Goal: Complete application form: Complete application form

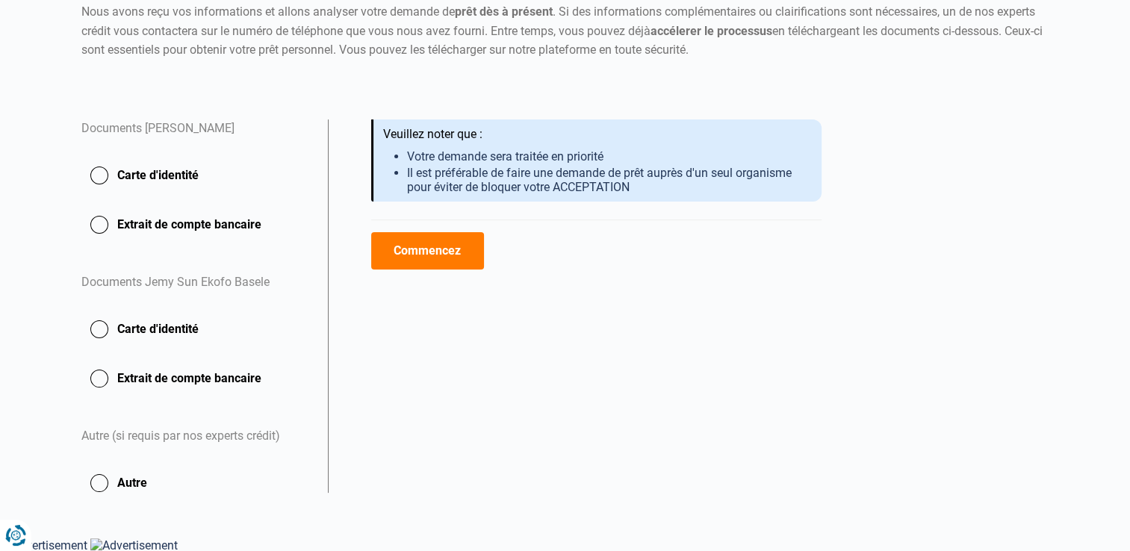
click at [99, 173] on button "Carte d'identité" at bounding box center [195, 175] width 228 height 37
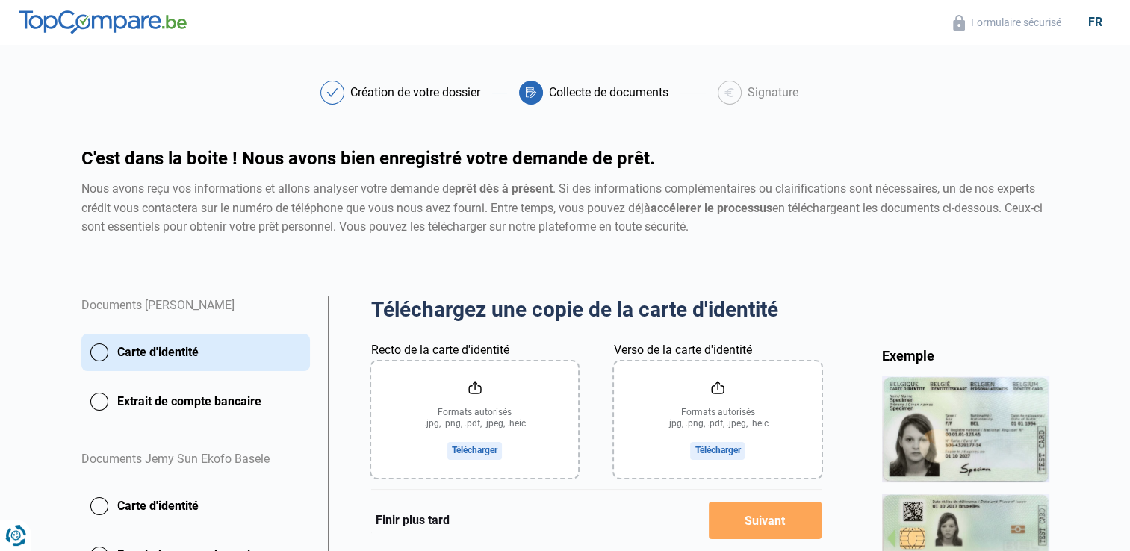
click at [481, 452] on input "Recto de la carte d'identité" at bounding box center [474, 419] width 207 height 116
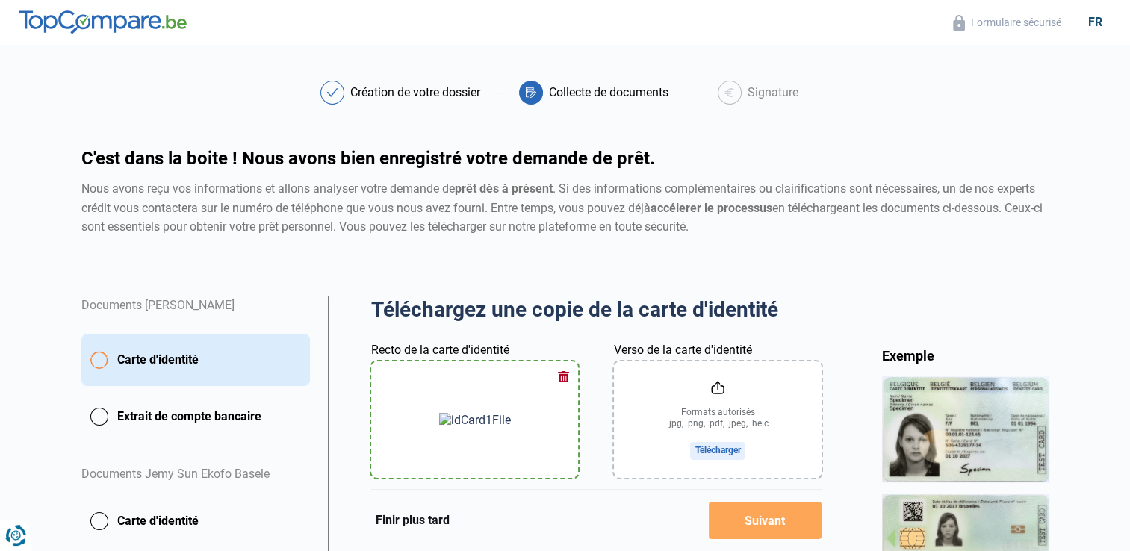
click at [715, 449] on input "Verso de la carte d'identité" at bounding box center [717, 419] width 207 height 116
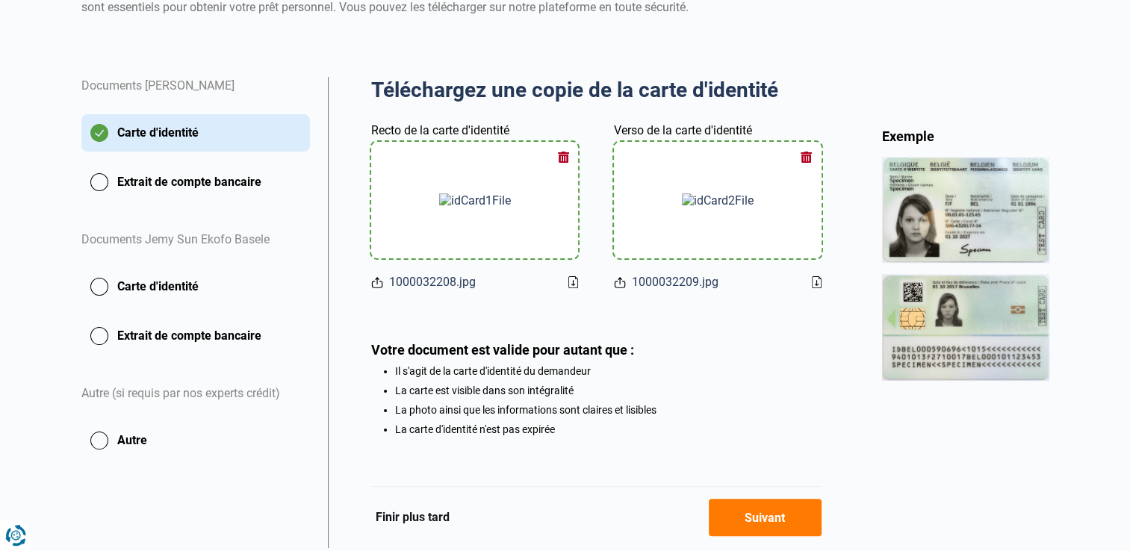
scroll to position [269, 0]
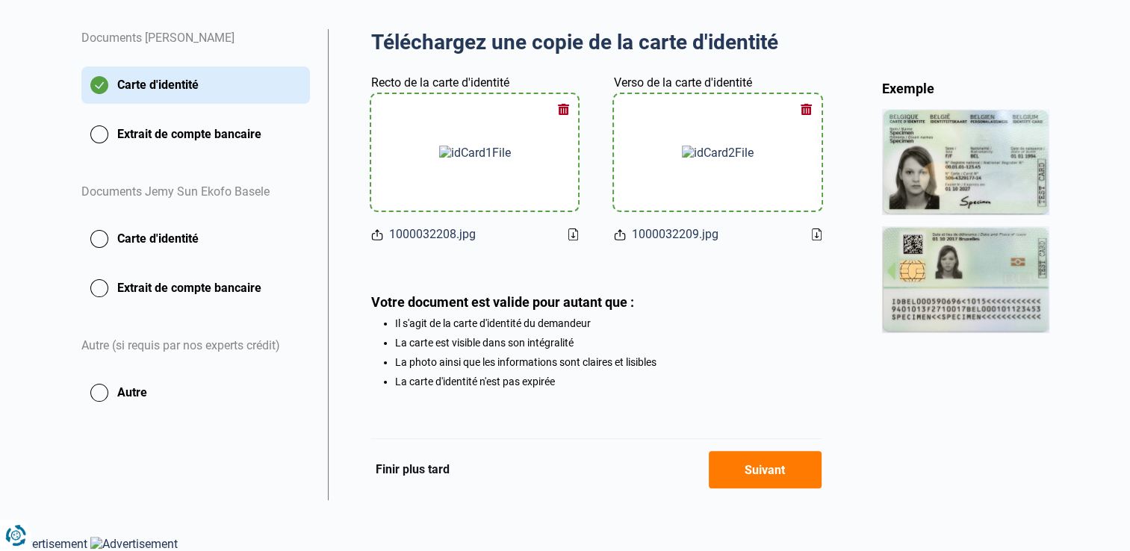
click at [771, 476] on button "Suivant" at bounding box center [765, 469] width 113 height 37
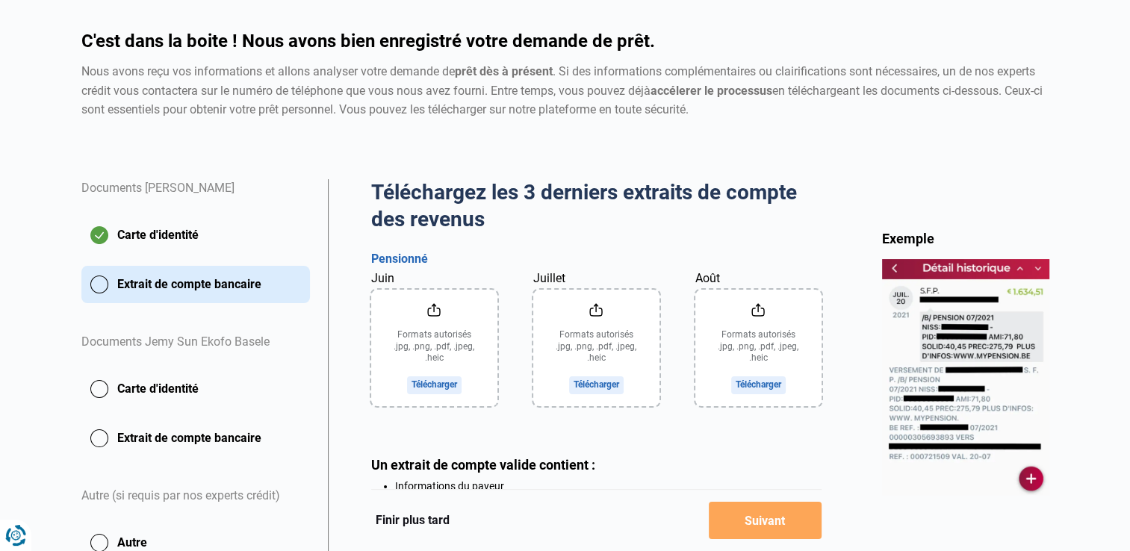
scroll to position [149, 0]
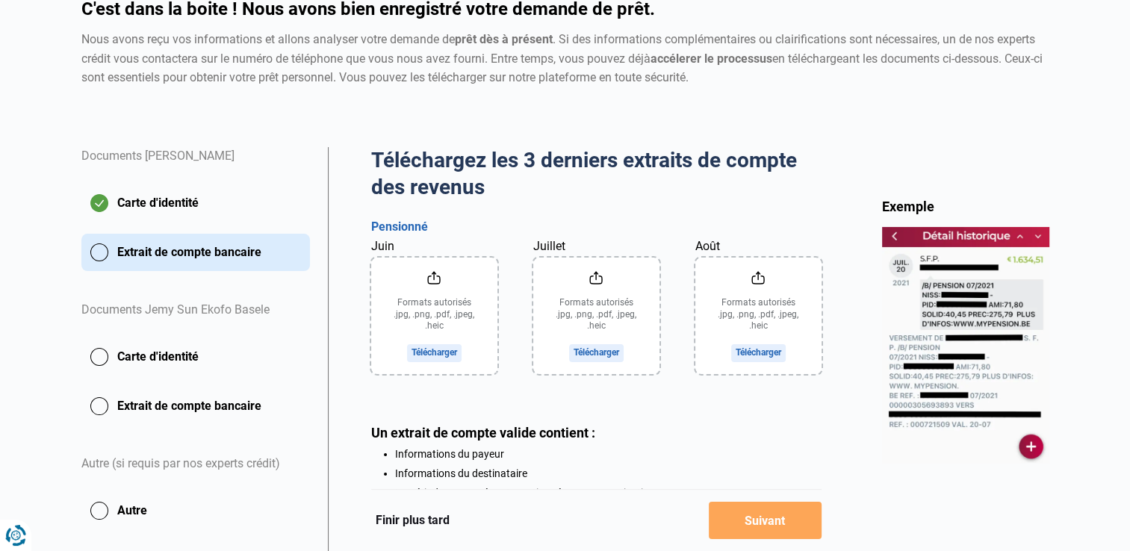
click at [434, 355] on input "Juin" at bounding box center [434, 316] width 126 height 116
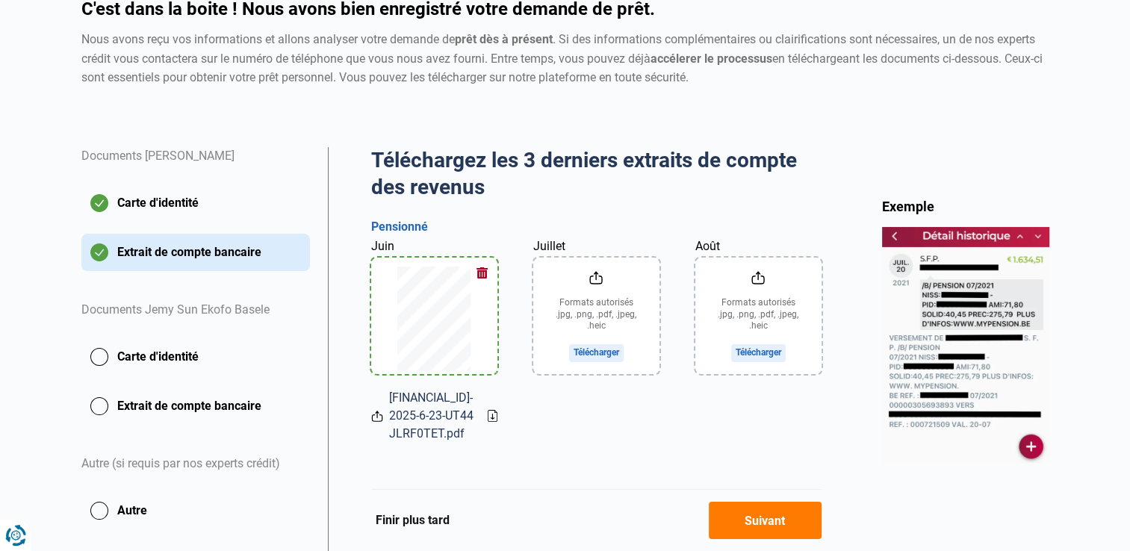
click at [586, 354] on input "Juillet" at bounding box center [596, 316] width 126 height 116
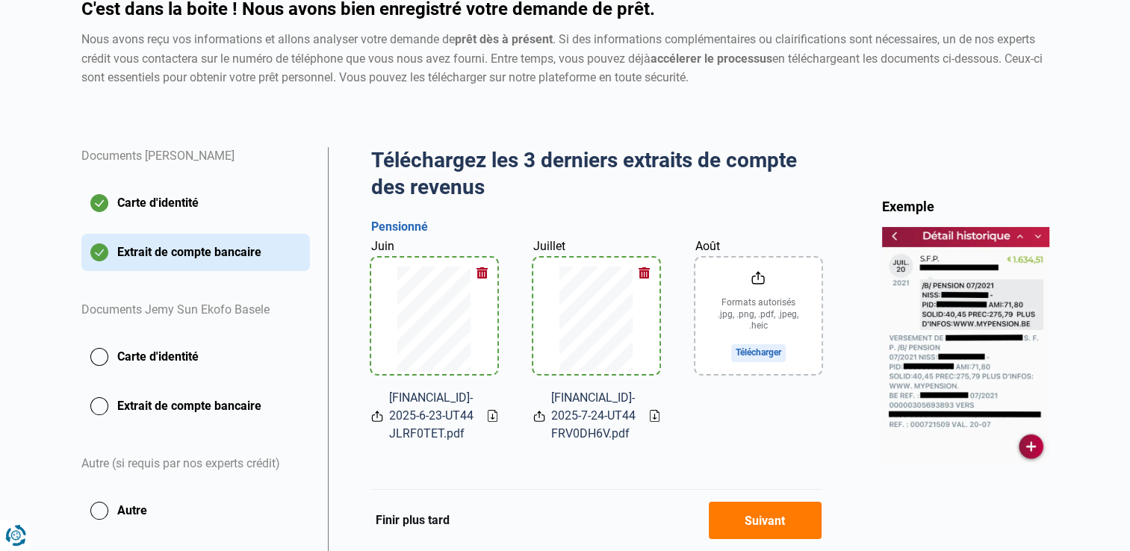
click at [755, 350] on input "Août" at bounding box center [758, 316] width 126 height 116
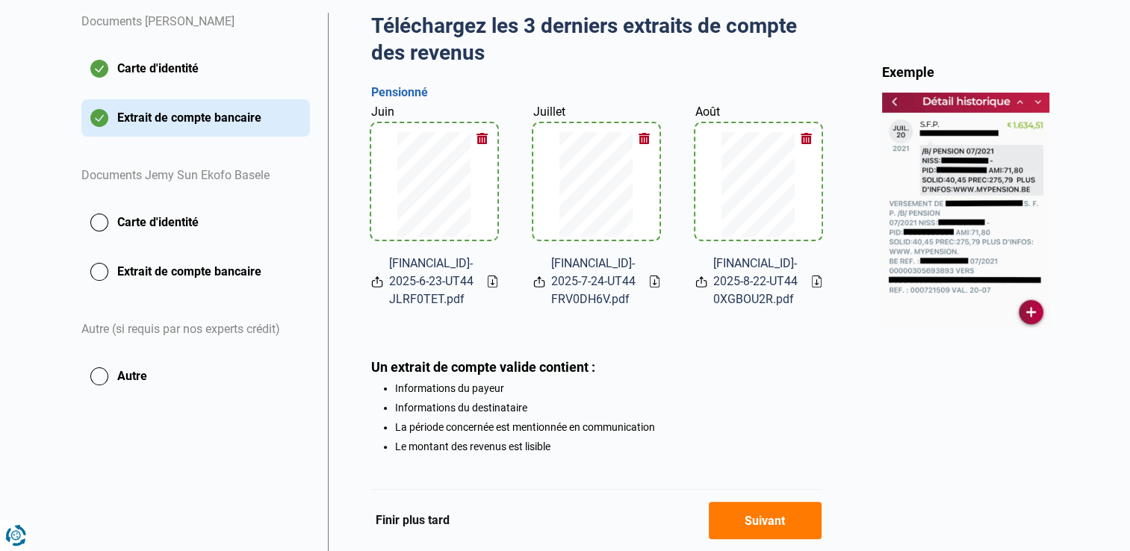
scroll to position [368, 0]
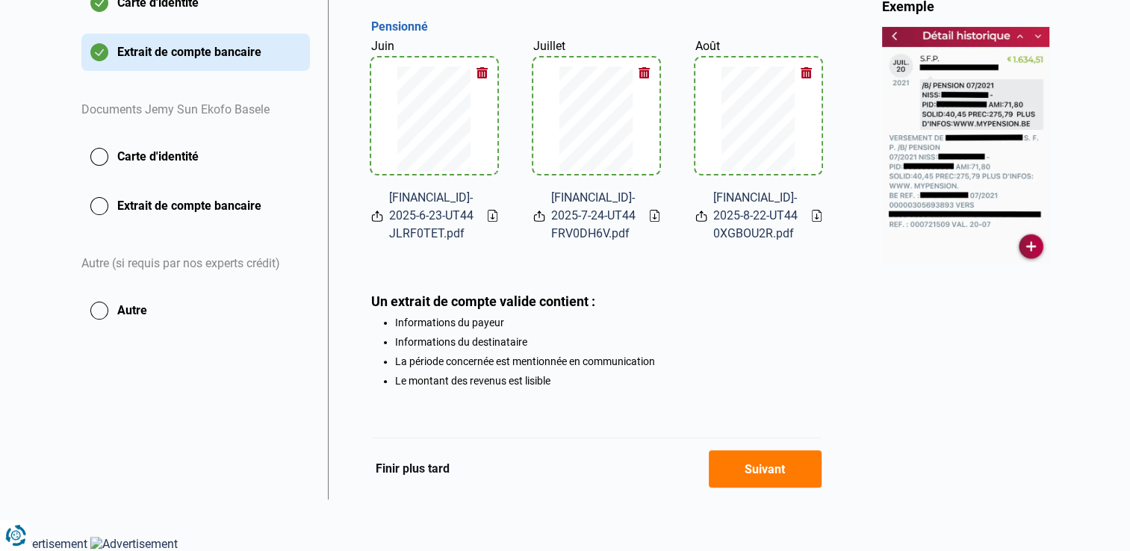
click at [763, 470] on button "Suivant" at bounding box center [765, 468] width 113 height 37
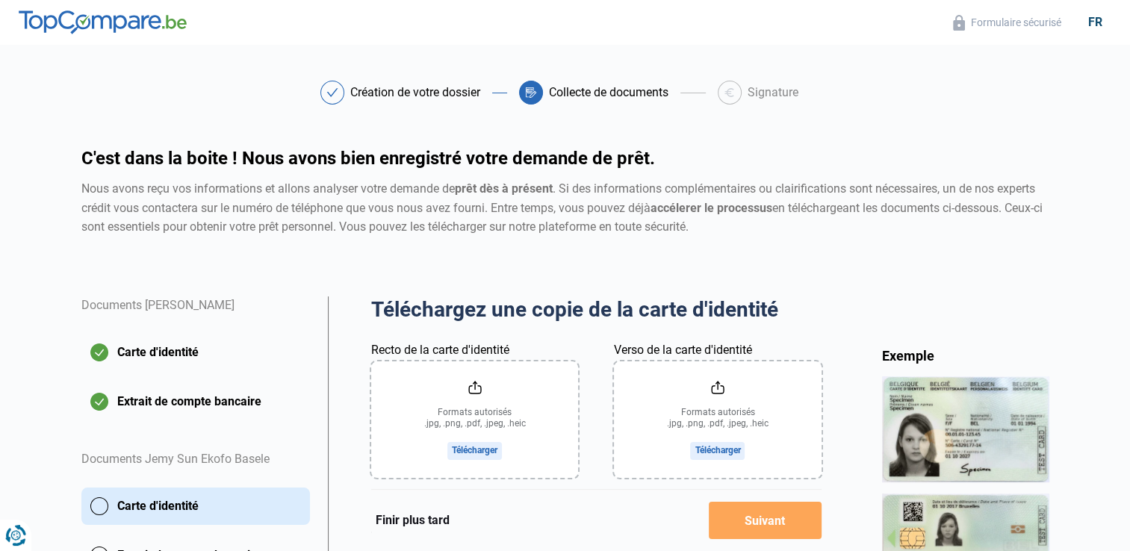
click at [481, 451] on input "Recto de la carte d'identité" at bounding box center [474, 419] width 207 height 116
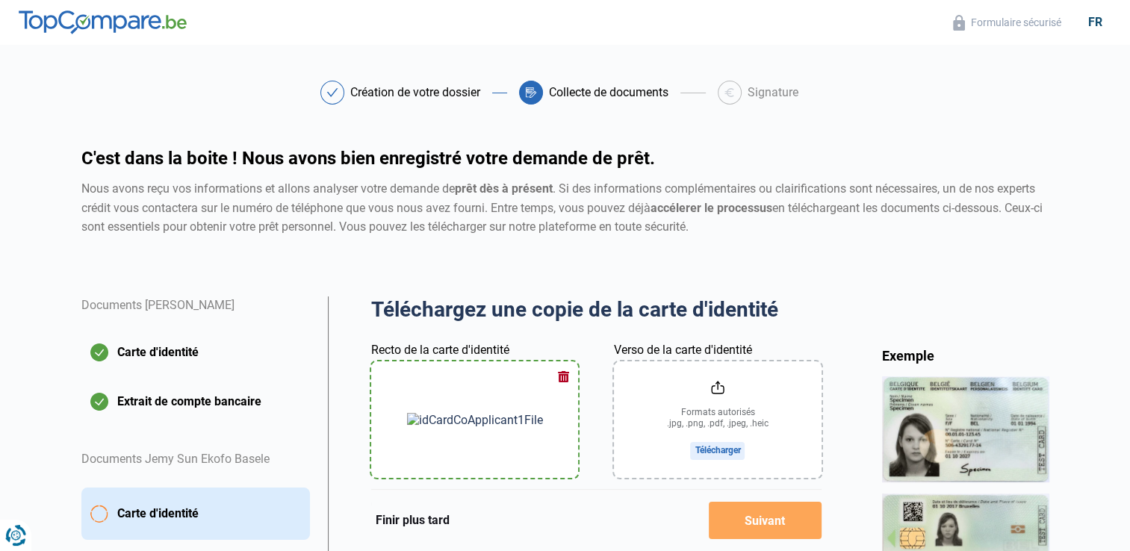
click at [722, 458] on input "Verso de la carte d'identité" at bounding box center [717, 419] width 207 height 116
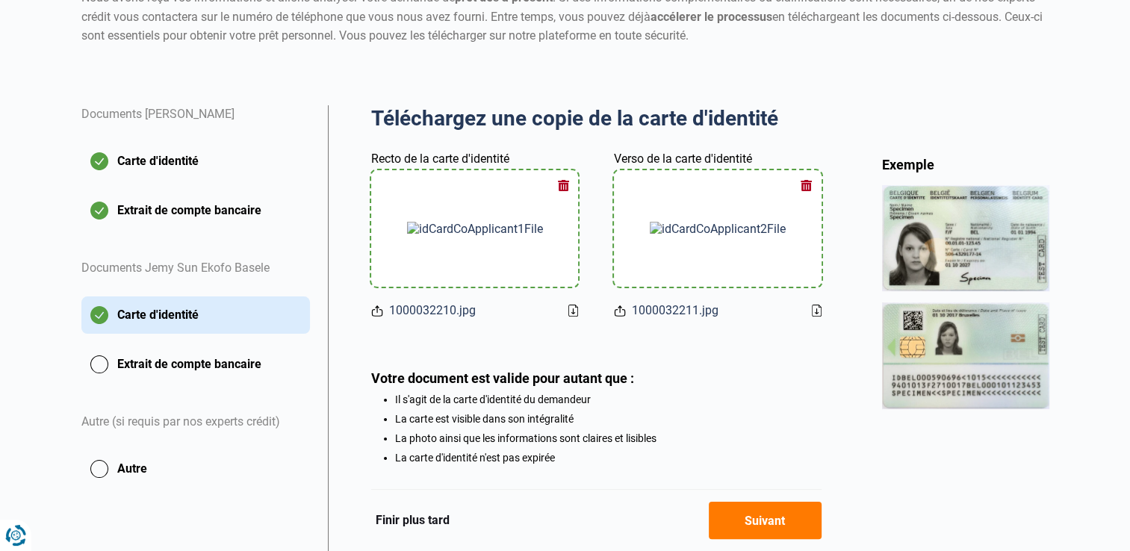
scroll to position [224, 0]
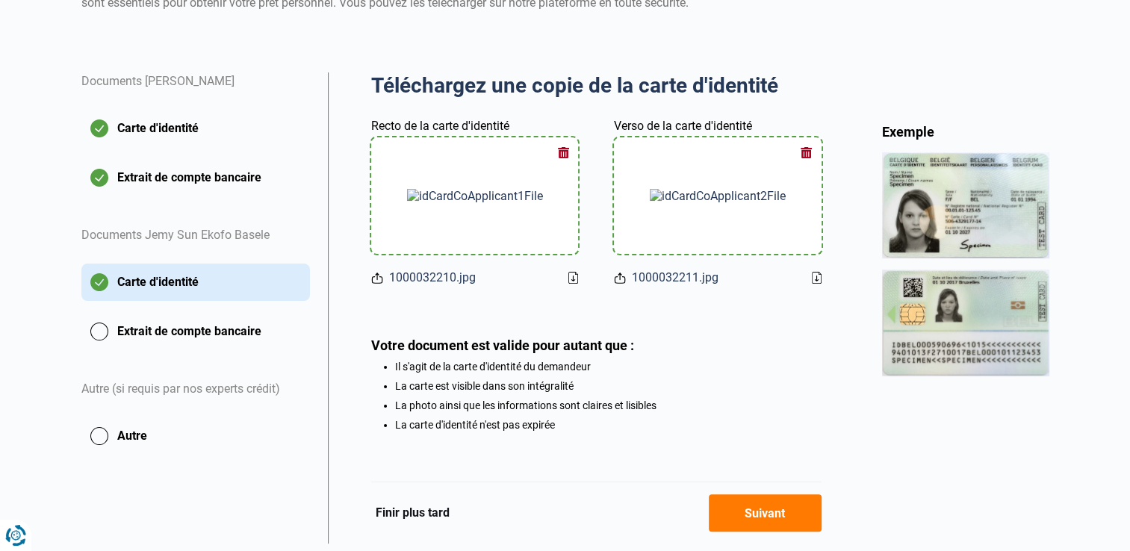
click at [756, 520] on button "Suivant" at bounding box center [765, 512] width 113 height 37
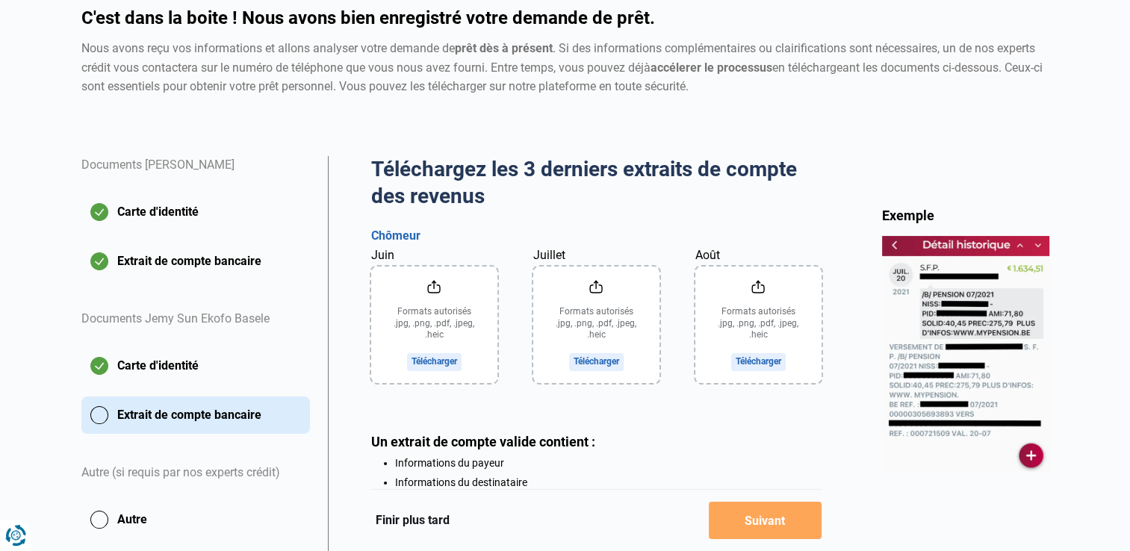
scroll to position [149, 0]
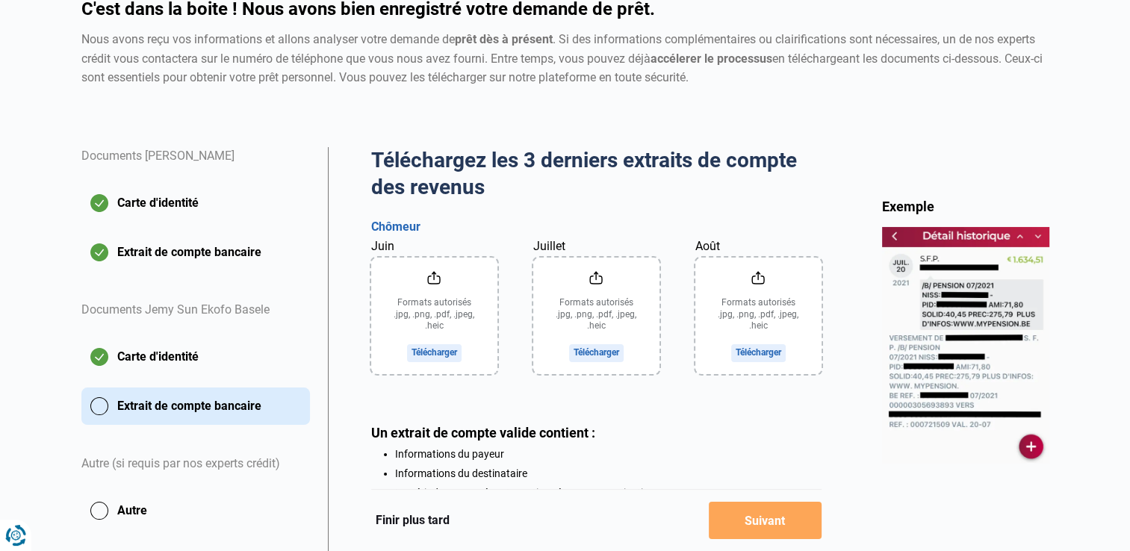
click at [434, 352] on input "Juin" at bounding box center [434, 316] width 126 height 116
click at [433, 352] on input "Juin" at bounding box center [434, 316] width 126 height 116
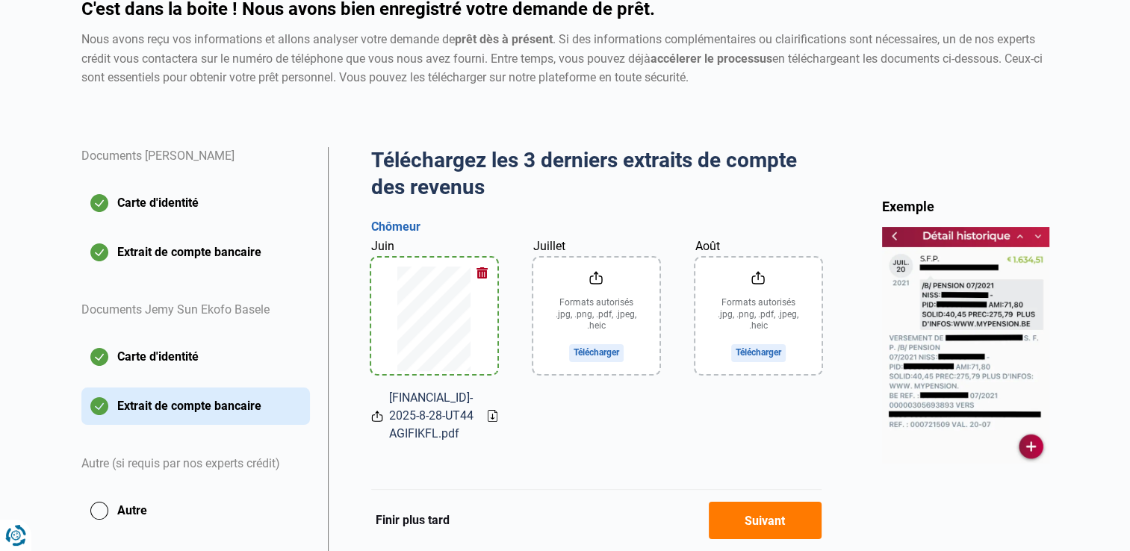
click at [591, 356] on input "Juillet" at bounding box center [596, 316] width 126 height 116
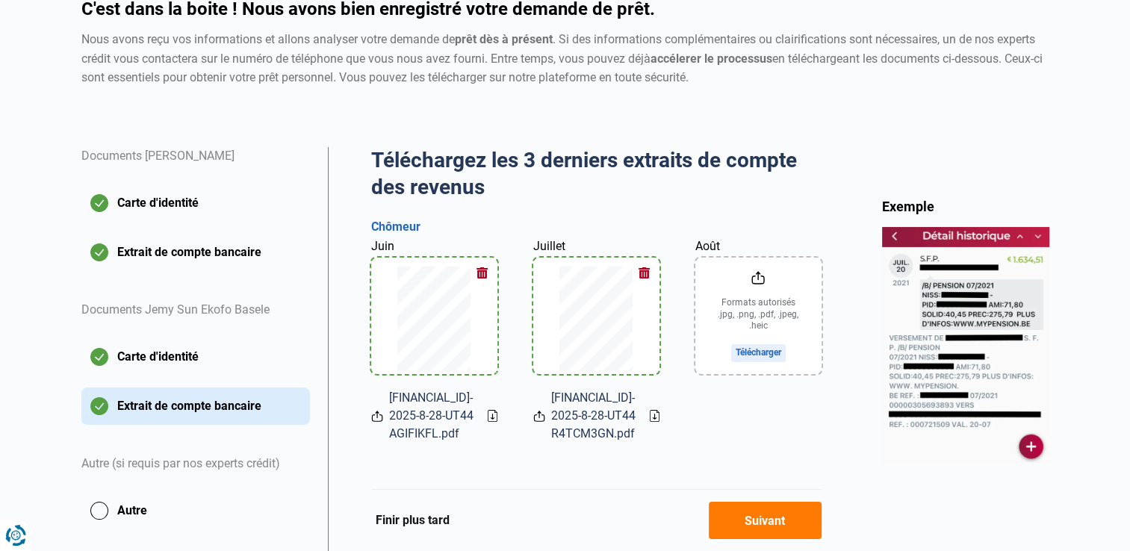
click at [760, 351] on input "Août" at bounding box center [758, 316] width 126 height 116
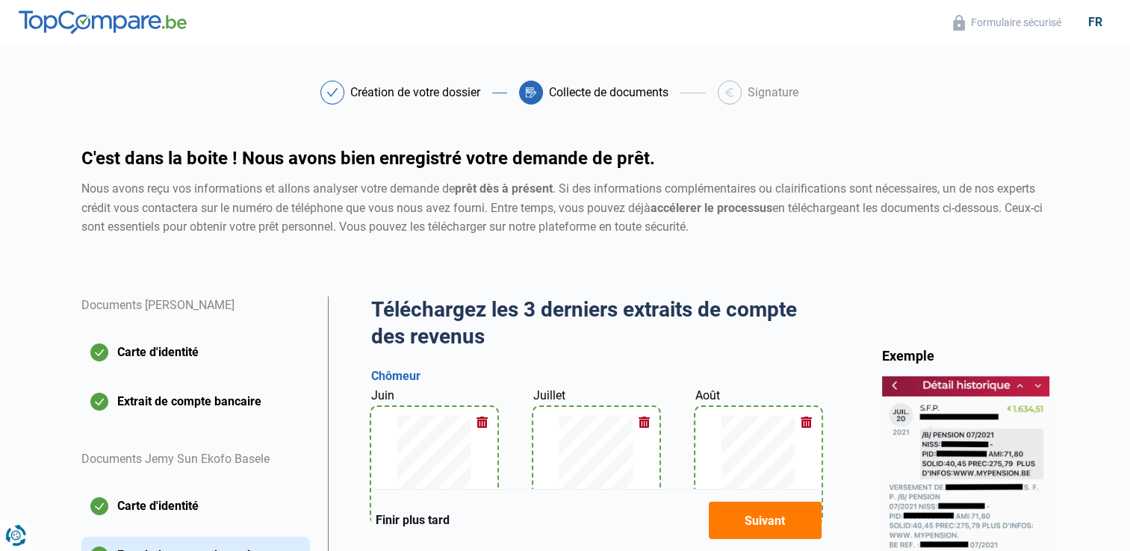
scroll to position [368, 0]
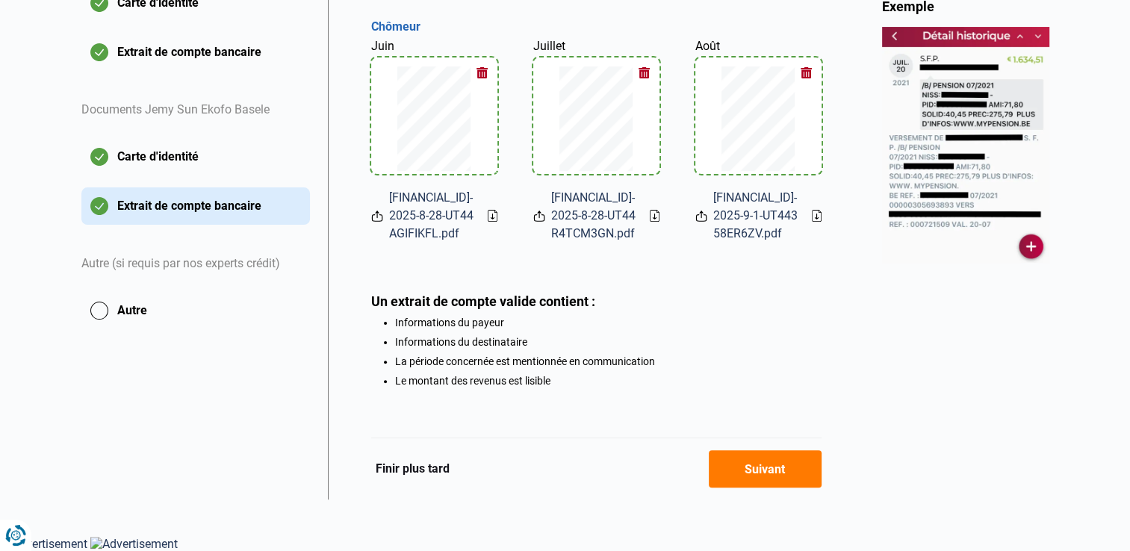
click at [767, 474] on button "Suivant" at bounding box center [765, 468] width 113 height 37
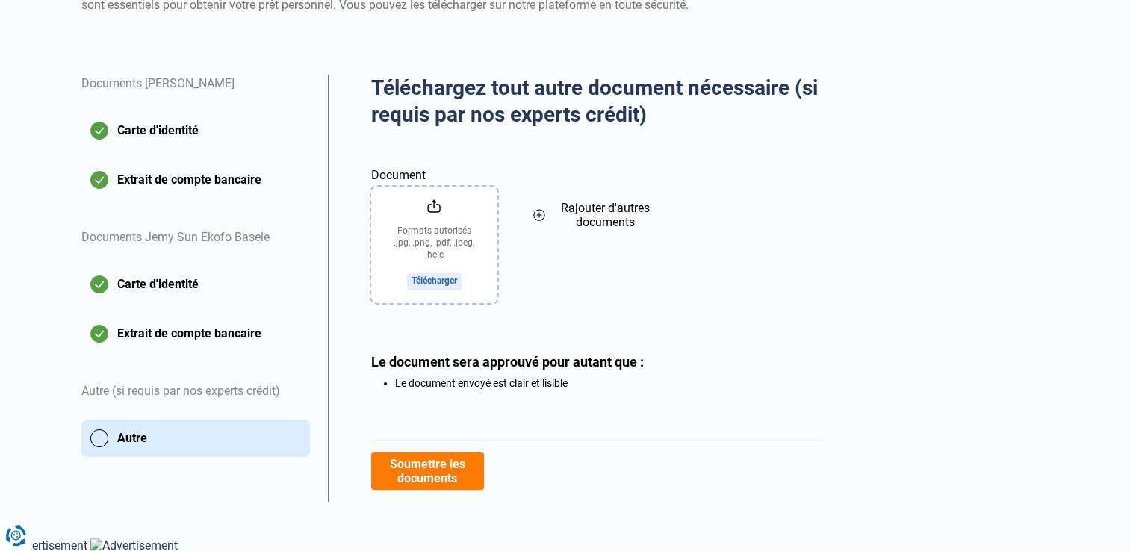
scroll to position [222, 0]
click at [427, 464] on button "Soumettre les documents" at bounding box center [427, 470] width 113 height 37
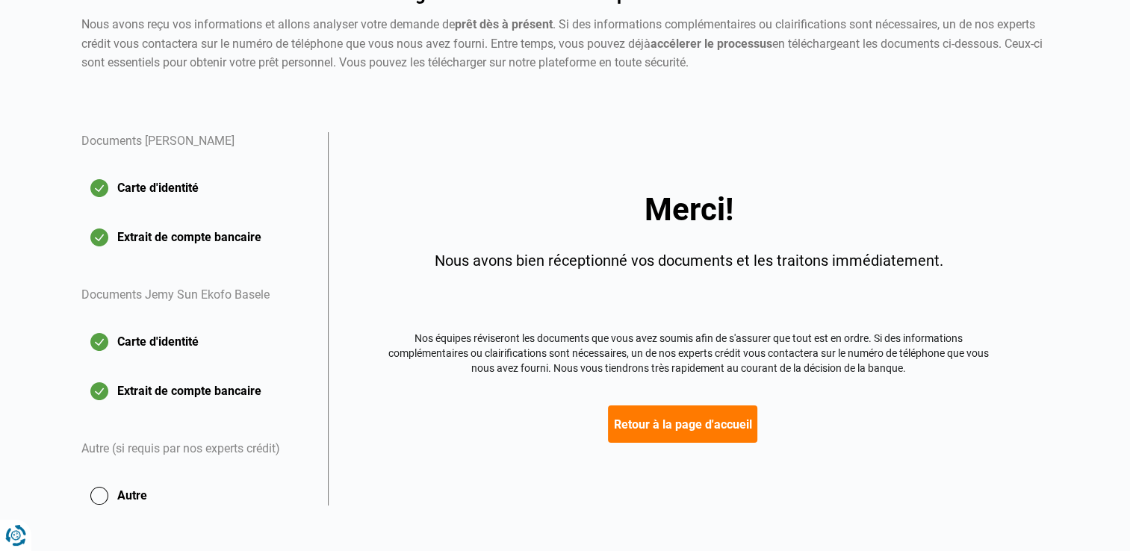
scroll to position [177, 0]
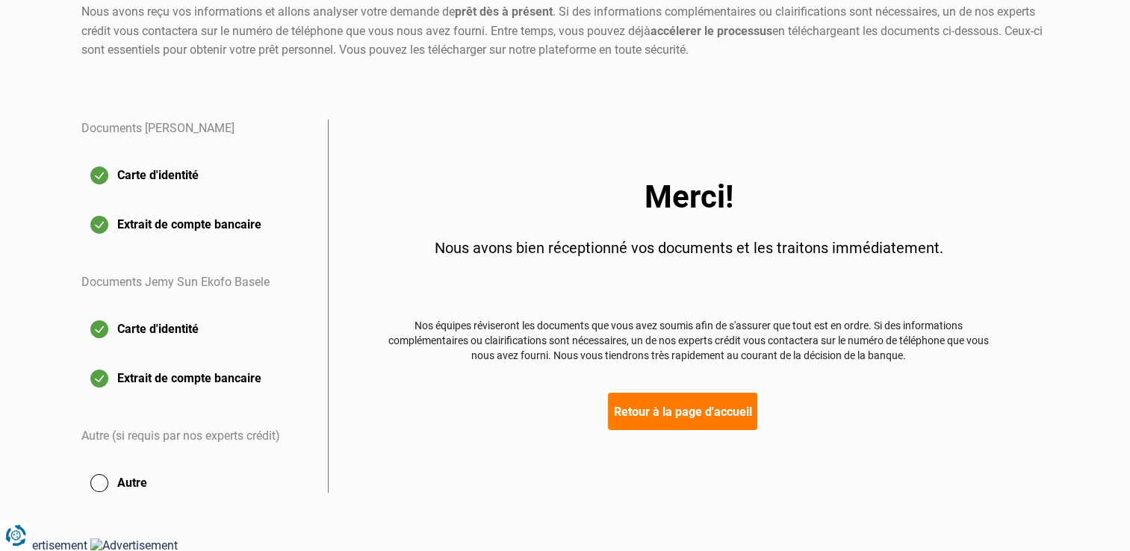
click at [684, 411] on button "Retour à la page d'accueil" at bounding box center [682, 411] width 149 height 37
